Goal: Task Accomplishment & Management: Complete application form

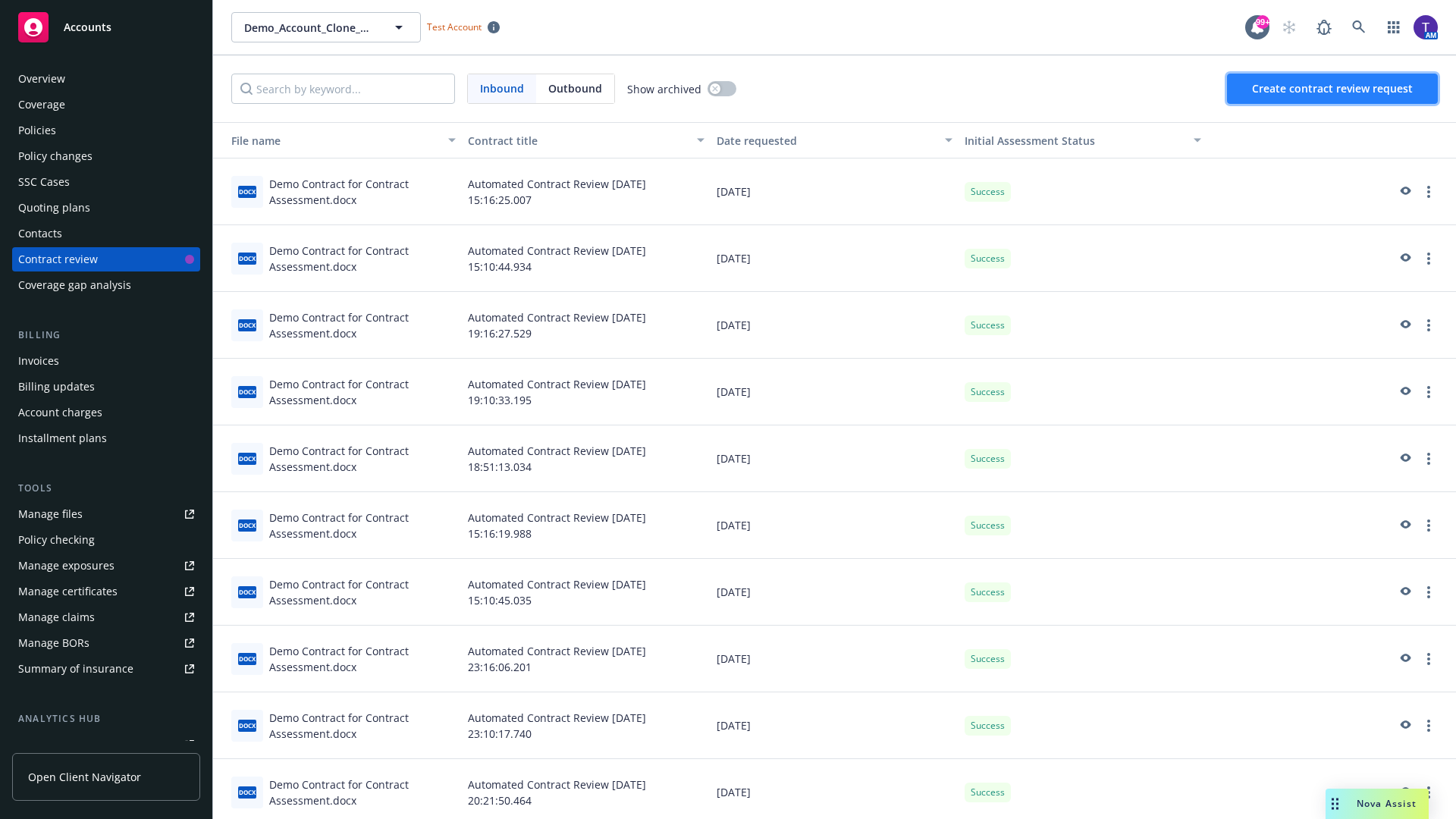
click at [1333, 89] on span "Create contract review request" at bounding box center [1331, 88] width 161 height 14
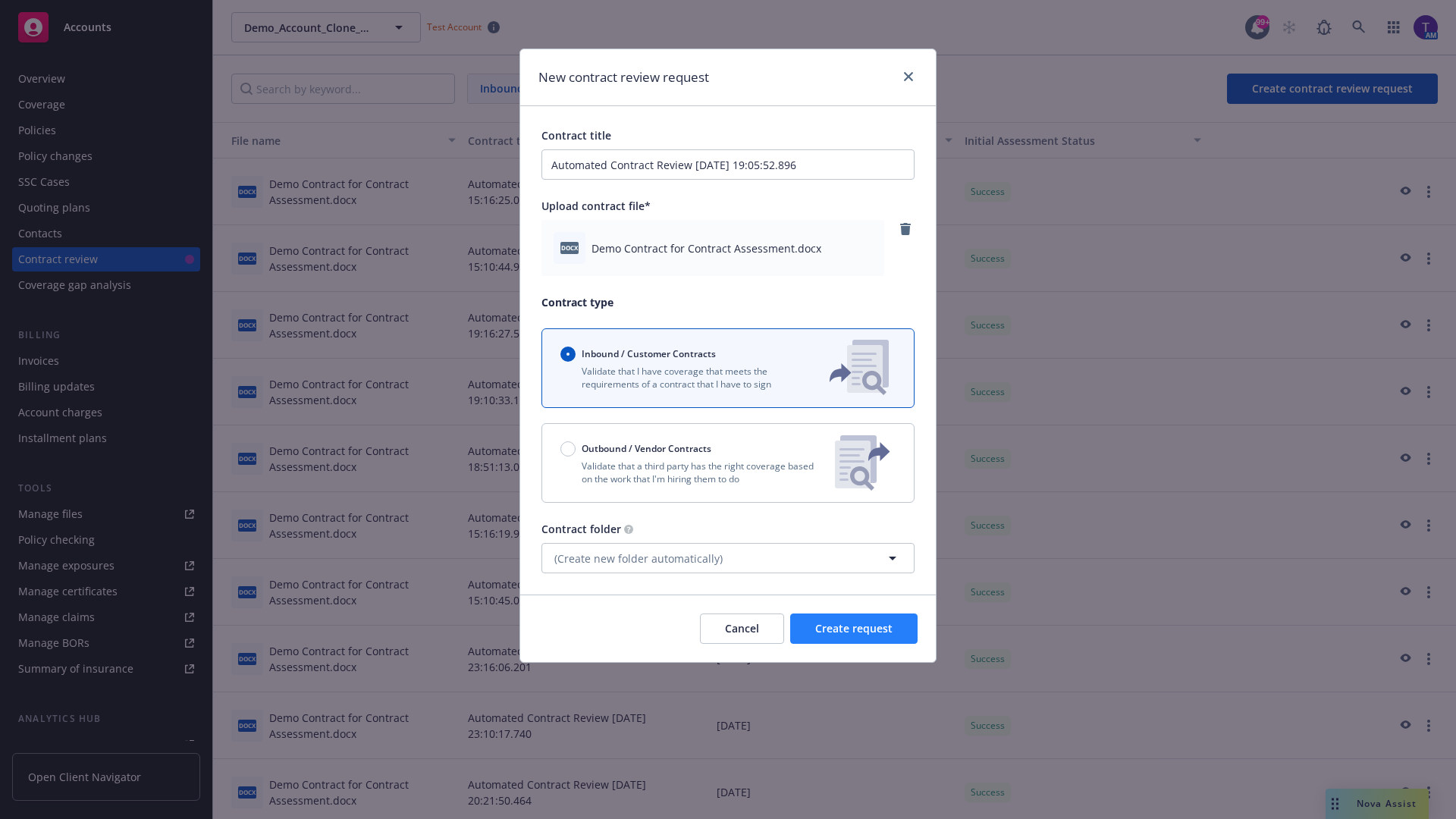
type input "Automated Contract Review 09-25-2025 19:05:52.896"
click at [854, 629] on span "Create request" at bounding box center [854, 628] width 78 height 14
